Goal: Task Accomplishment & Management: Use online tool/utility

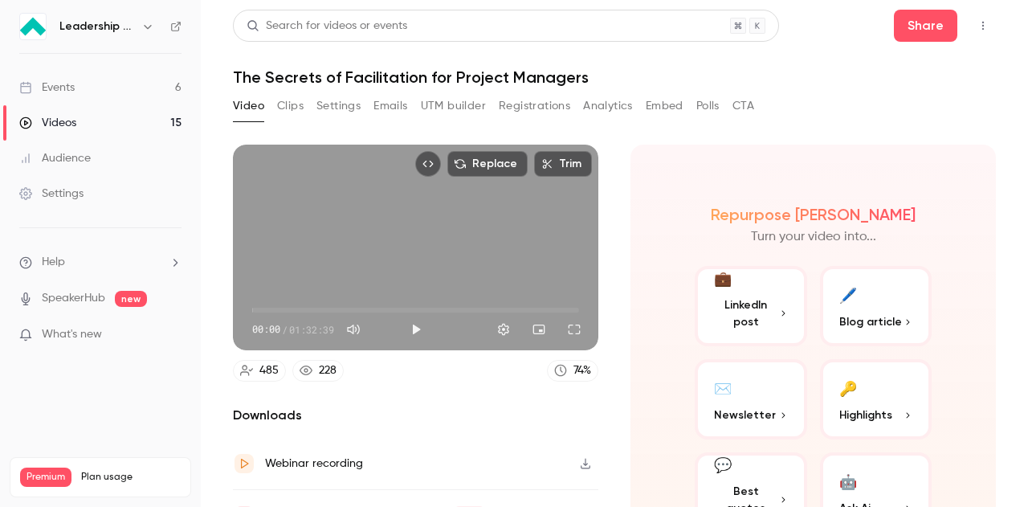
click at [55, 121] on div "Videos" at bounding box center [47, 123] width 57 height 16
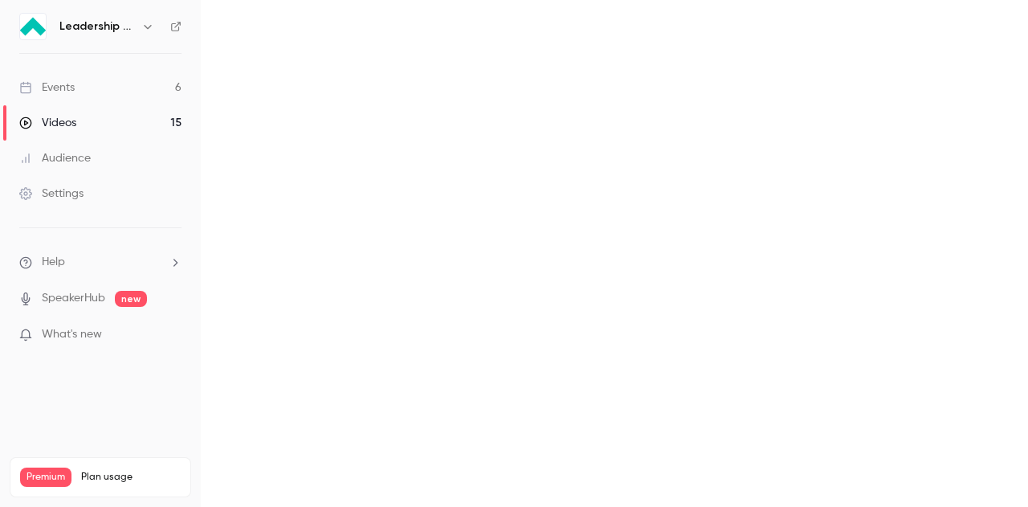
click at [106, 89] on link "Events 6" at bounding box center [100, 87] width 201 height 35
click at [313, 107] on main "Search for videos or events New video Schedule Events Upcoming Past Recurring" at bounding box center [615, 253] width 828 height 507
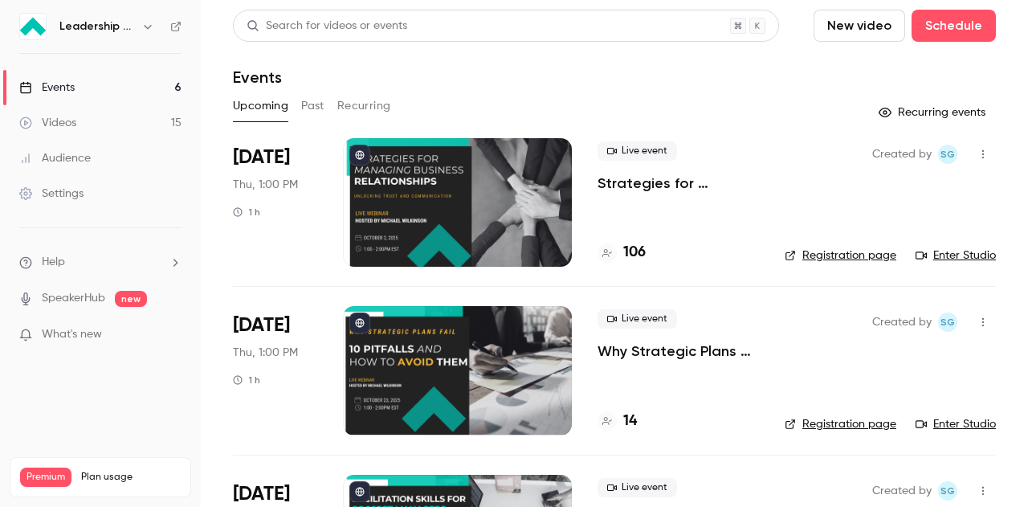
click at [312, 215] on div "[DATE] Thu, 1:00 PM 1 h" at bounding box center [275, 202] width 84 height 129
click at [436, 170] on div at bounding box center [457, 202] width 229 height 129
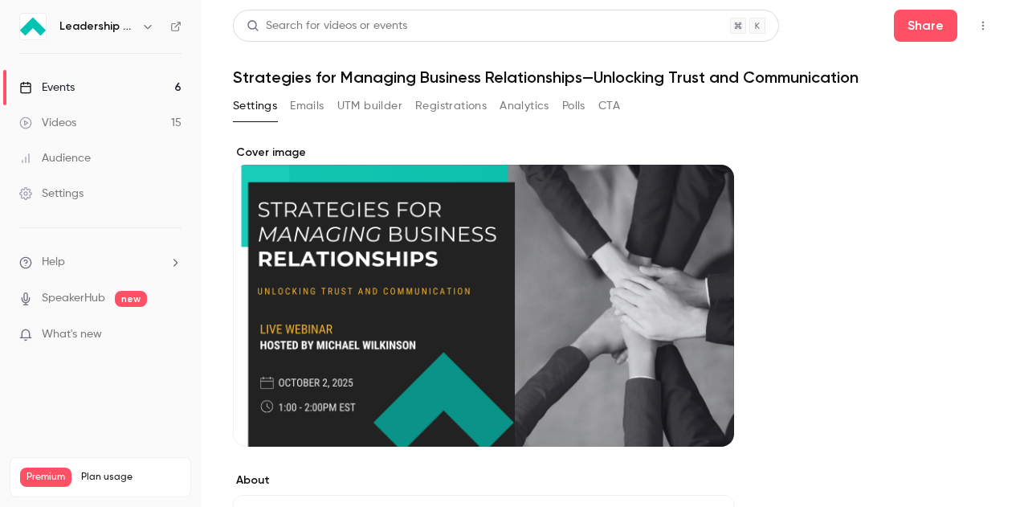
click at [977, 25] on icon "button" at bounding box center [983, 25] width 13 height 11
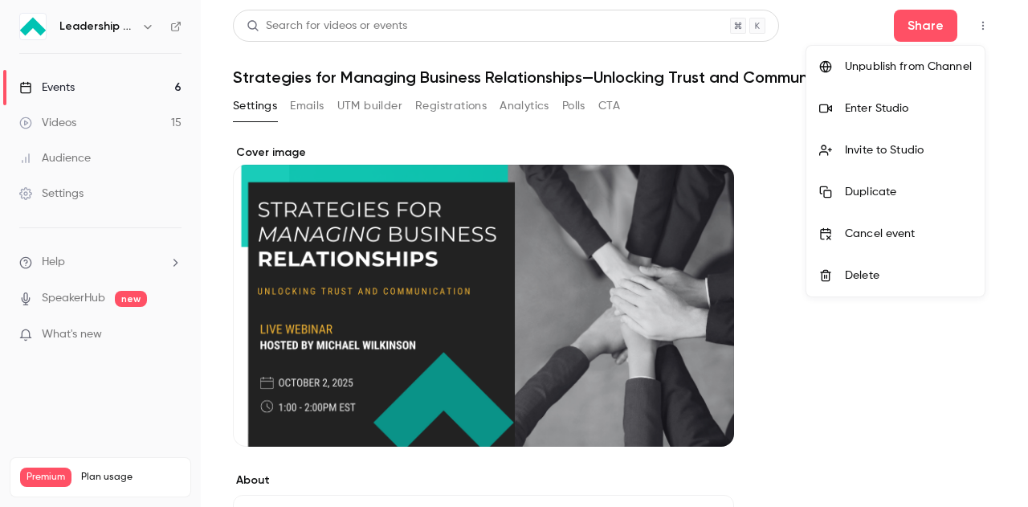
click at [896, 112] on div "Enter Studio" at bounding box center [908, 108] width 127 height 16
